Goal: Task Accomplishment & Management: Use online tool/utility

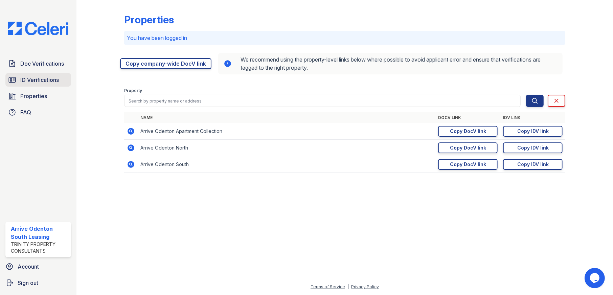
click at [40, 80] on span "ID Verifications" at bounding box center [39, 80] width 39 height 8
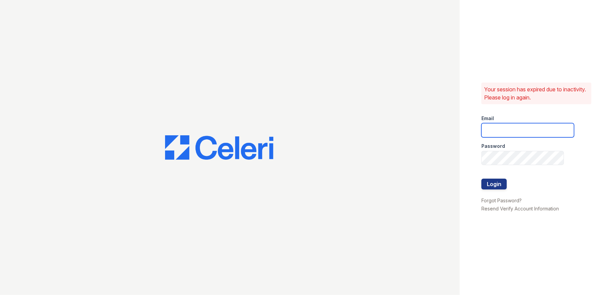
type input "[EMAIL_ADDRESS][DOMAIN_NAME]"
click at [492, 183] on button "Login" at bounding box center [493, 184] width 25 height 11
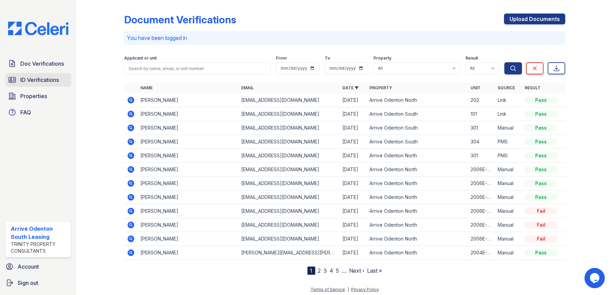
click at [31, 79] on span "ID Verifications" at bounding box center [39, 80] width 39 height 8
